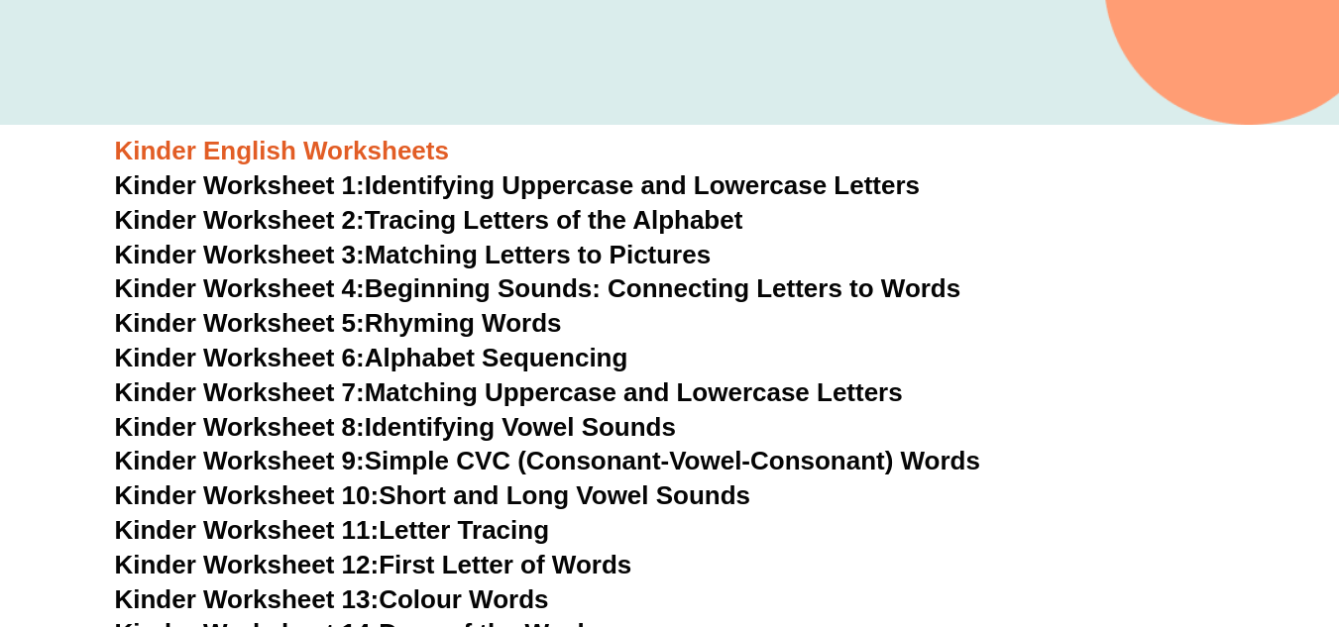
click at [525, 258] on link "Kinder Worksheet 3: Matching Letters to Pictures" at bounding box center [413, 255] width 597 height 30
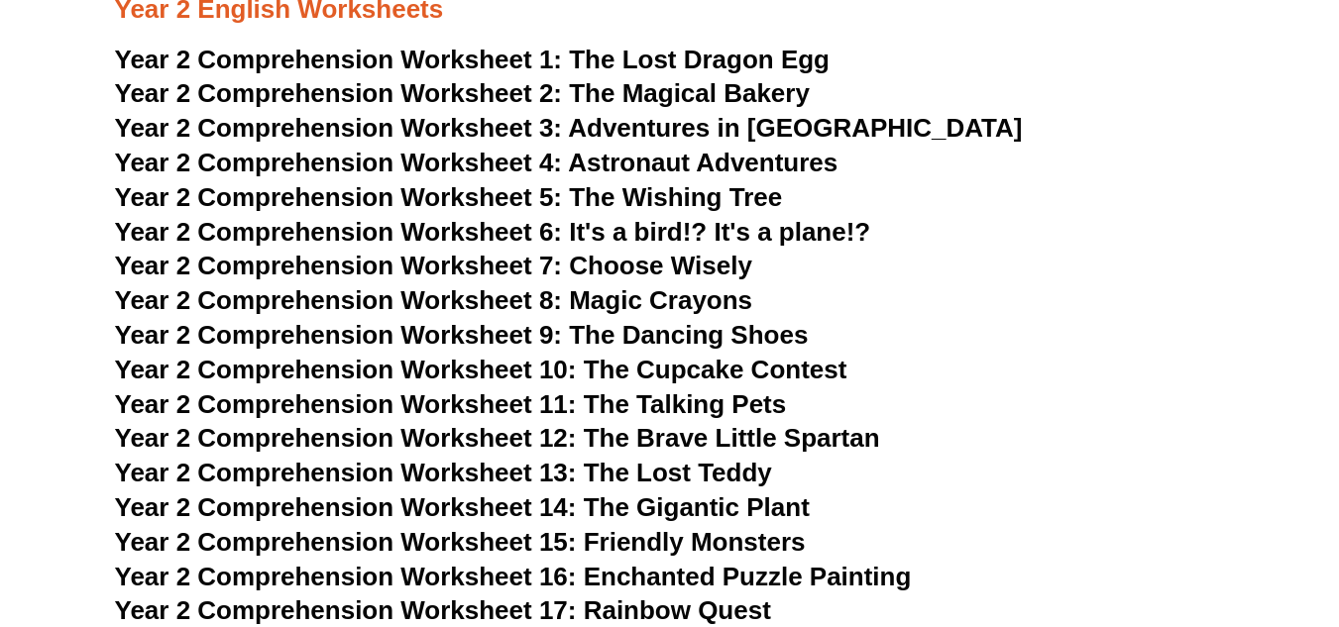
scroll to position [4063, 0]
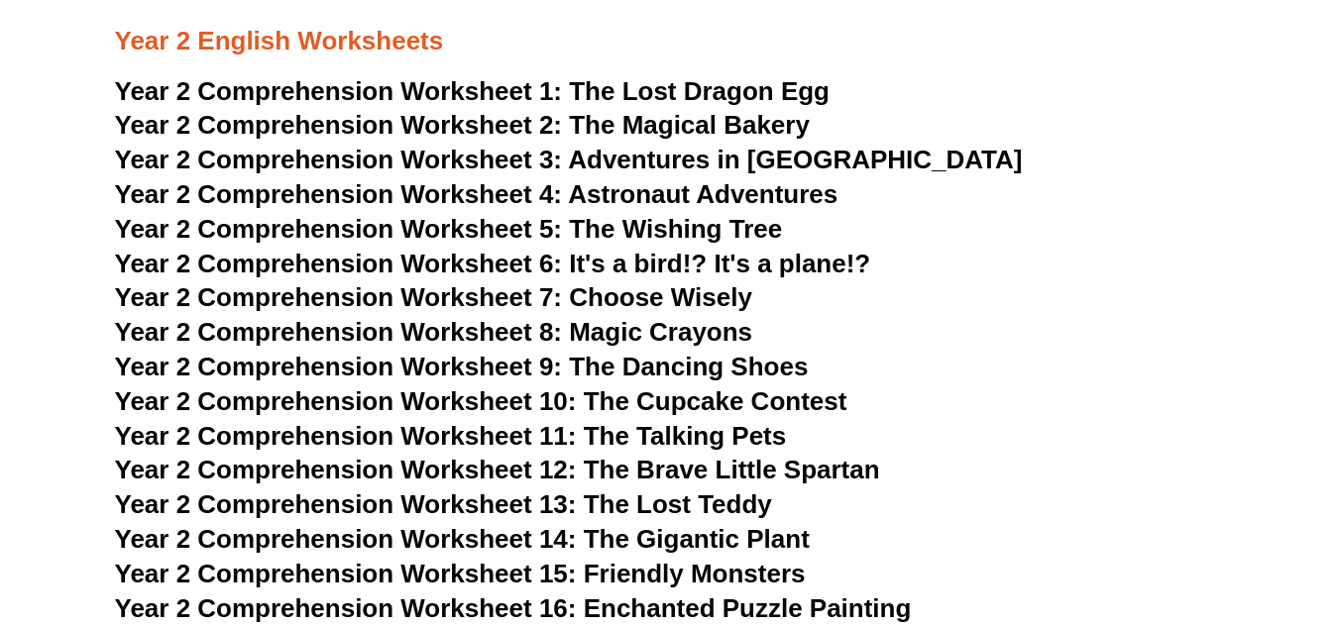
click at [605, 96] on span "The Lost Dragon Egg" at bounding box center [699, 91] width 261 height 30
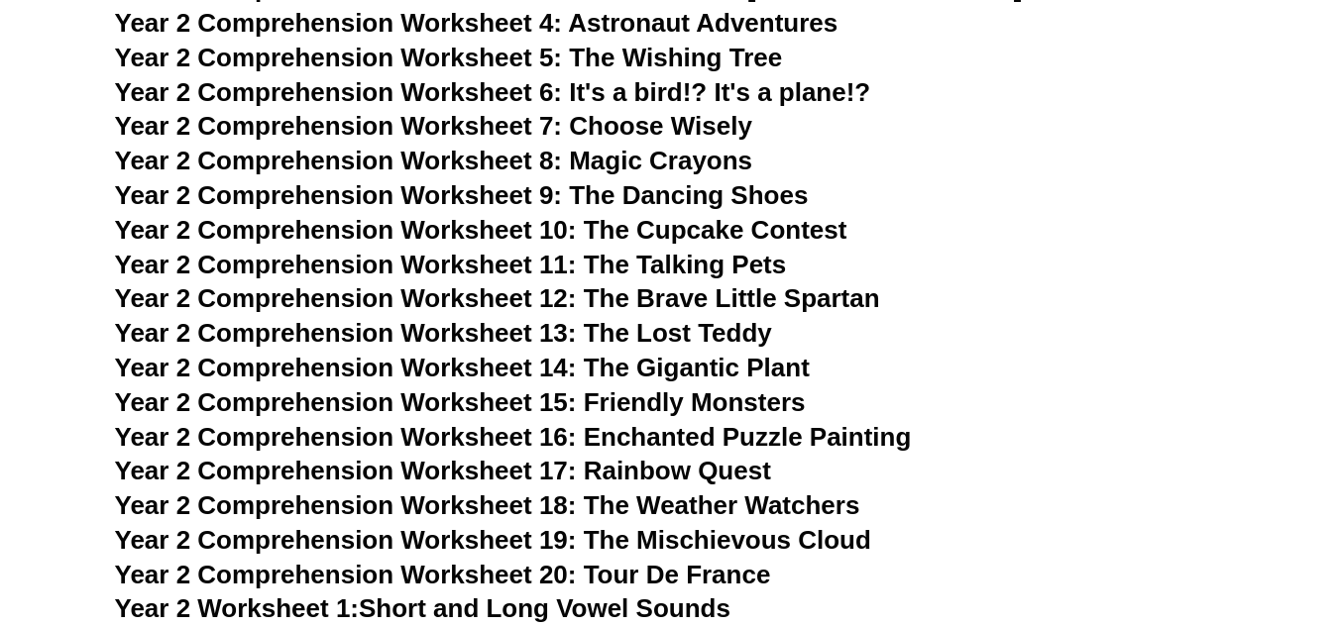
scroll to position [4559, 0]
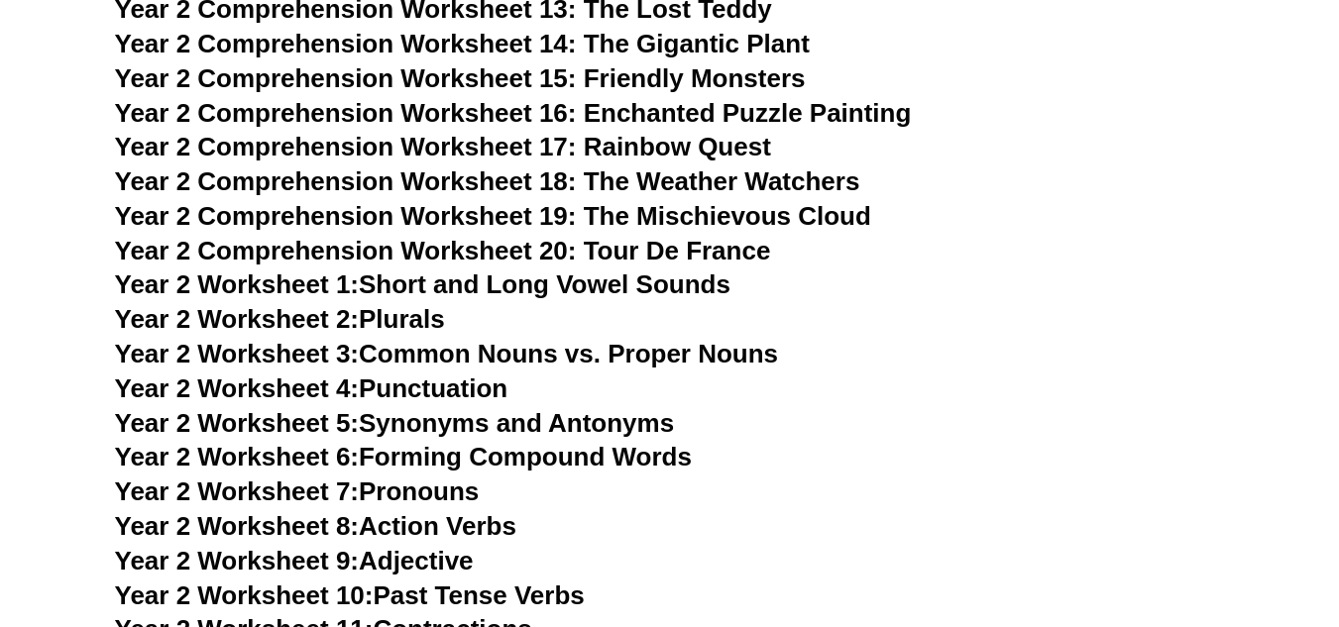
click at [396, 322] on link "Year 2 Worksheet 2: Plurals" at bounding box center [280, 319] width 330 height 30
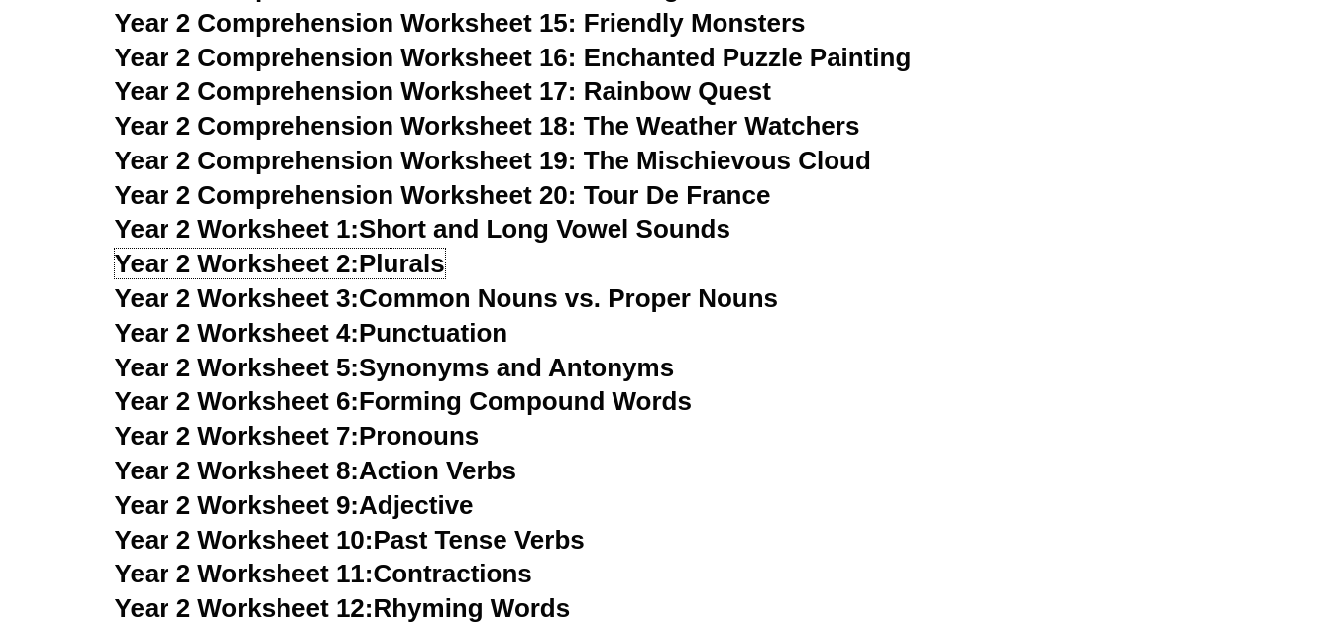
scroll to position [4658, 0]
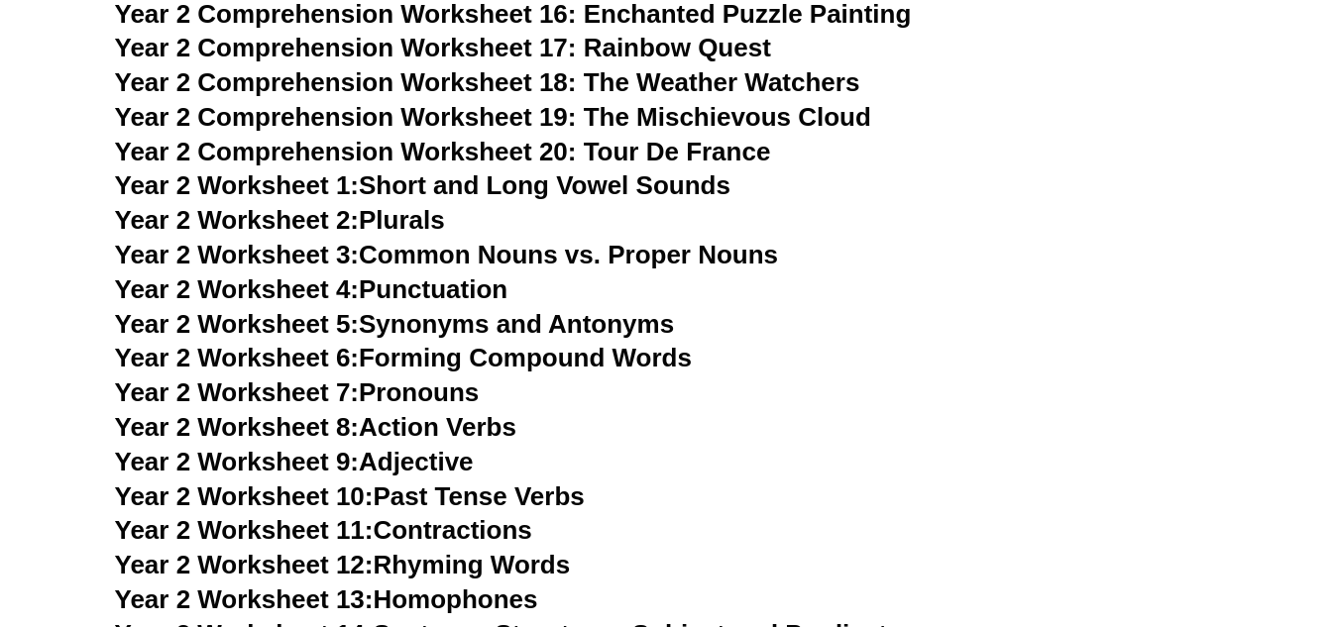
click at [519, 179] on link "Year 2 Worksheet 1: Short and Long Vowel Sounds" at bounding box center [422, 185] width 615 height 30
click at [403, 211] on link "Year 2 Worksheet 2: Plurals" at bounding box center [280, 220] width 330 height 30
click at [452, 250] on link "Year 2 Worksheet 3: Common Nouns vs. Proper Nouns" at bounding box center [447, 255] width 664 height 30
click at [476, 347] on link "Year 2 Worksheet 6: Forming Compound Words" at bounding box center [403, 358] width 577 height 30
click at [428, 391] on link "Year 2 Worksheet 7: Pronouns" at bounding box center [297, 393] width 365 height 30
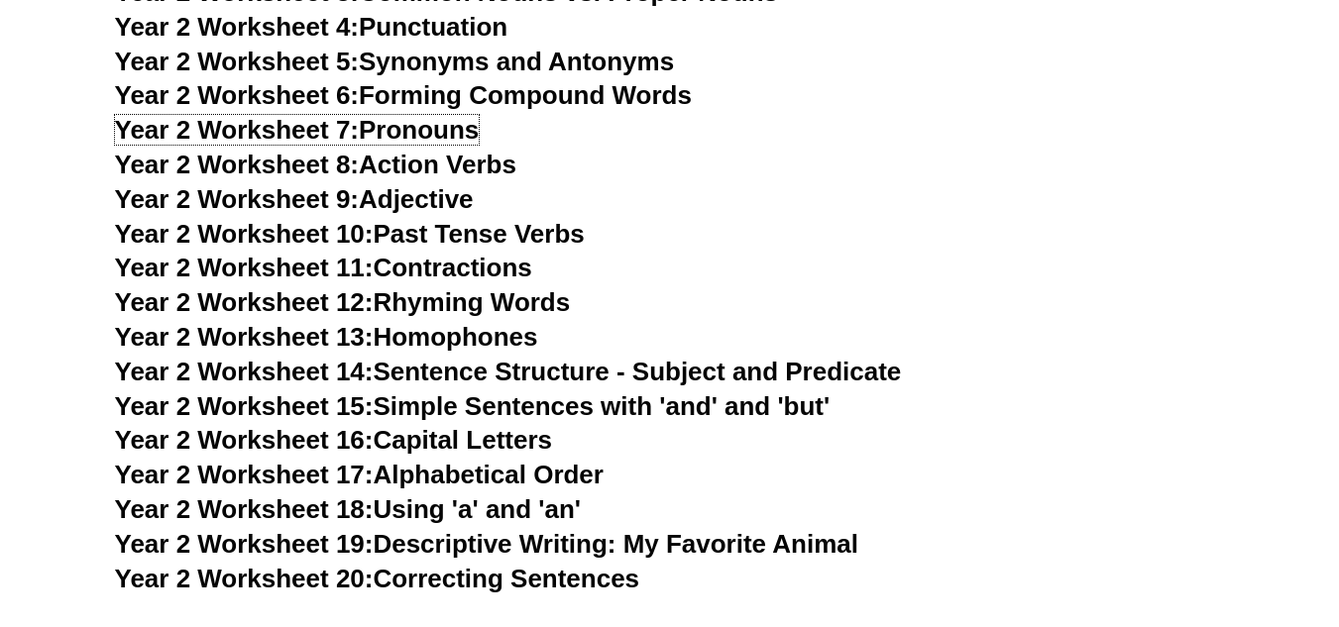
scroll to position [4955, 0]
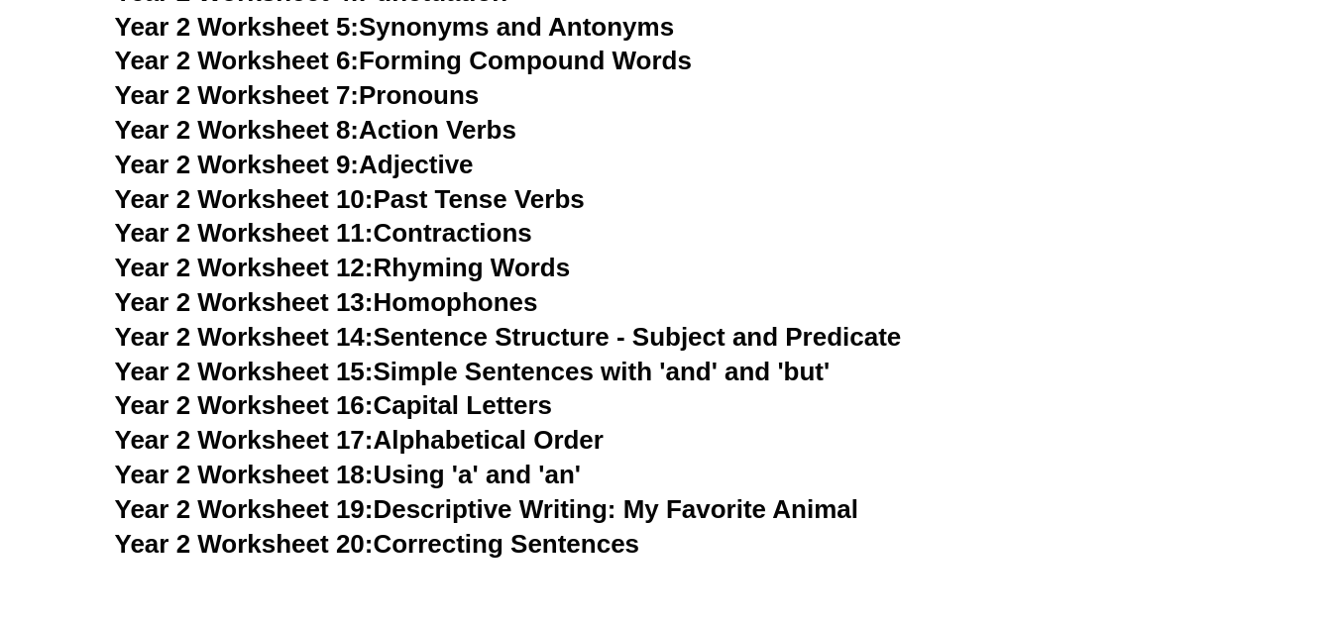
click at [308, 508] on span "Year 2 Worksheet 19:" at bounding box center [244, 510] width 259 height 30
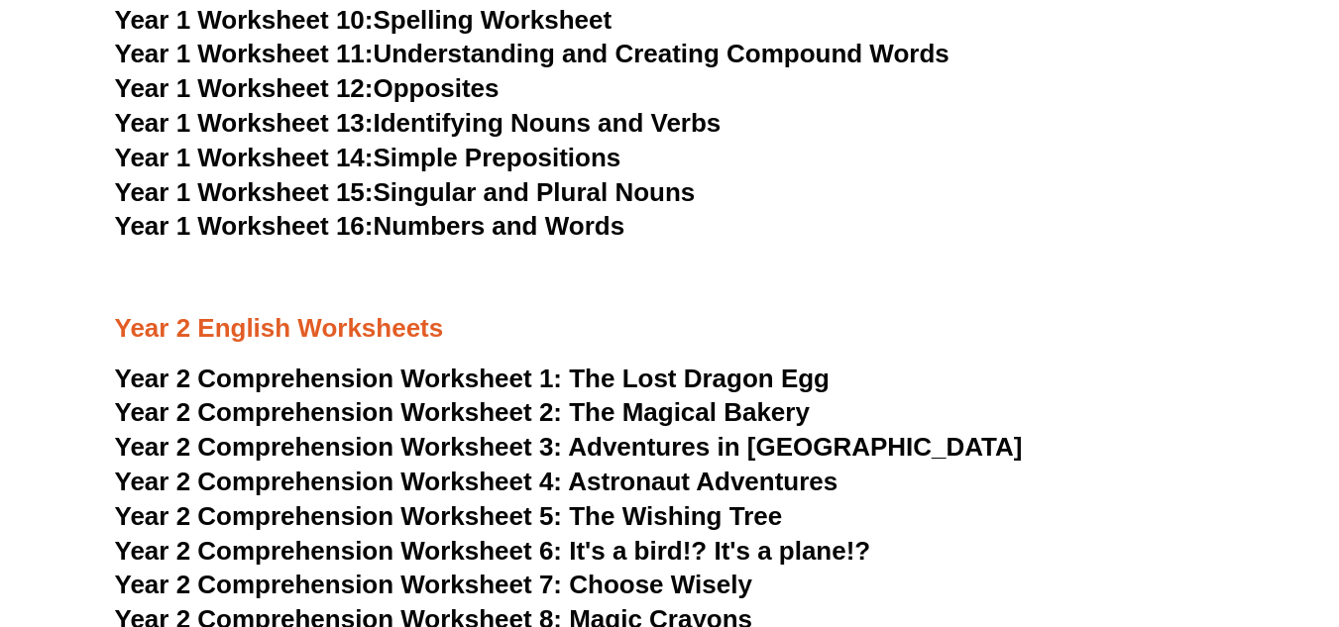
scroll to position [3766, 0]
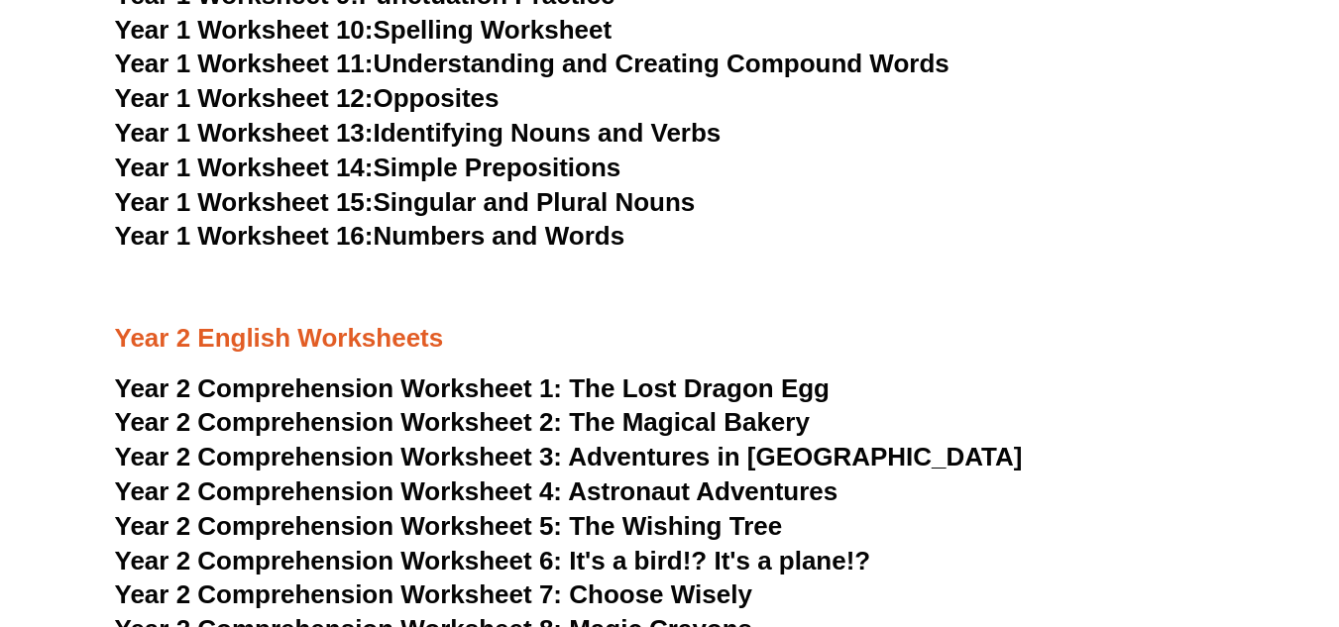
click at [627, 484] on span "Astronaut Adventures" at bounding box center [703, 492] width 270 height 30
